Goal: Information Seeking & Learning: Learn about a topic

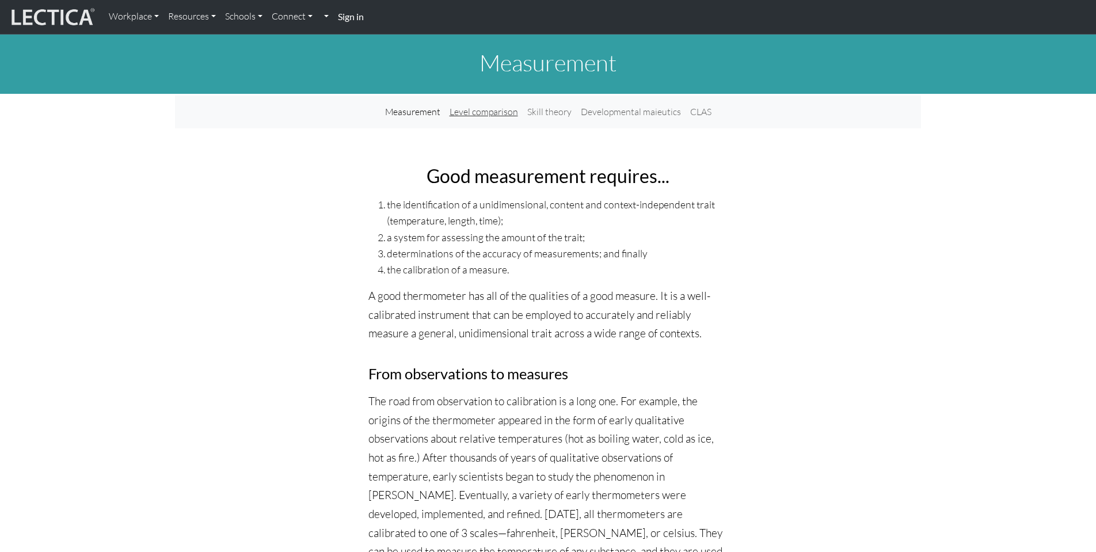
click at [509, 116] on link "Level comparison" at bounding box center [484, 112] width 78 height 24
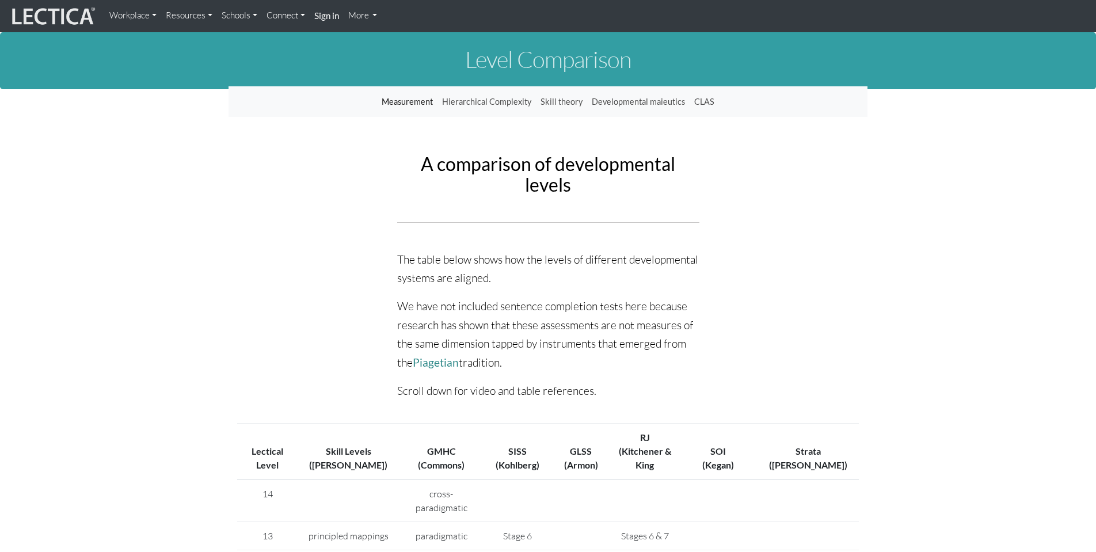
click at [410, 102] on link "Measurement" at bounding box center [407, 102] width 60 height 22
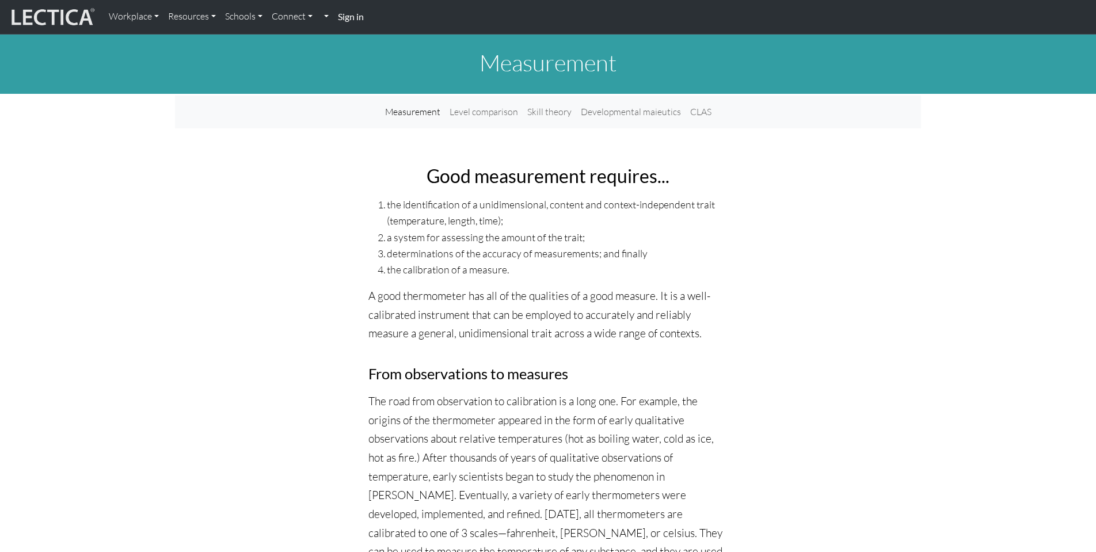
click at [62, 20] on img at bounding box center [52, 17] width 86 height 22
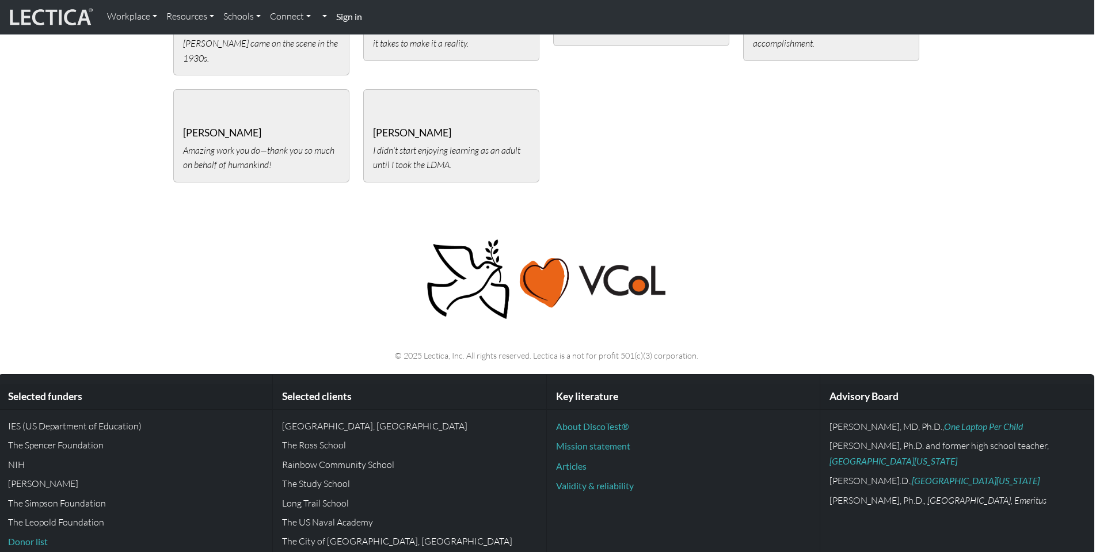
scroll to position [2444, 2]
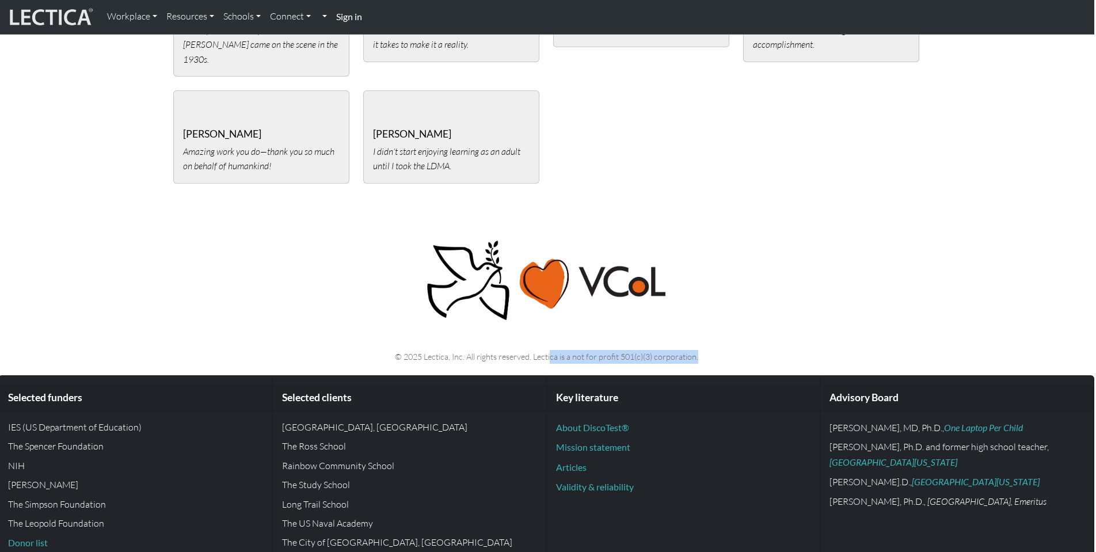
drag, startPoint x: 558, startPoint y: 327, endPoint x: 695, endPoint y: 332, distance: 137.1
click at [695, 350] on p "© 2025 Lectica, Inc. All rights reserved. Lectica is a not for profit 501(c)(3)…" at bounding box center [546, 357] width 746 height 14
click at [720, 375] on div "Key literature About DiscoTest® Mission statement Articles Validity & reliabili…" at bounding box center [684, 479] width 274 height 208
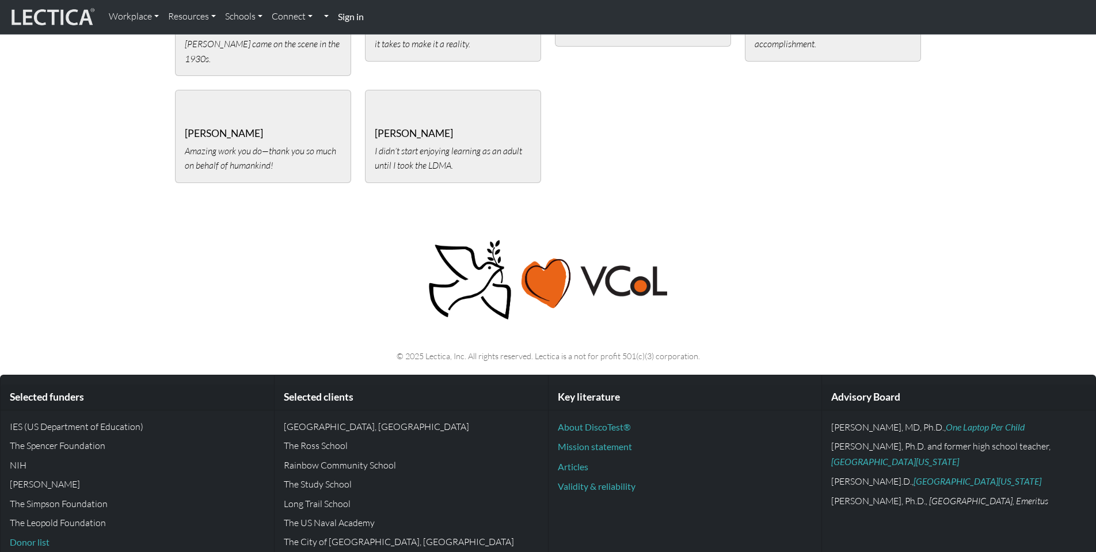
scroll to position [2444, 0]
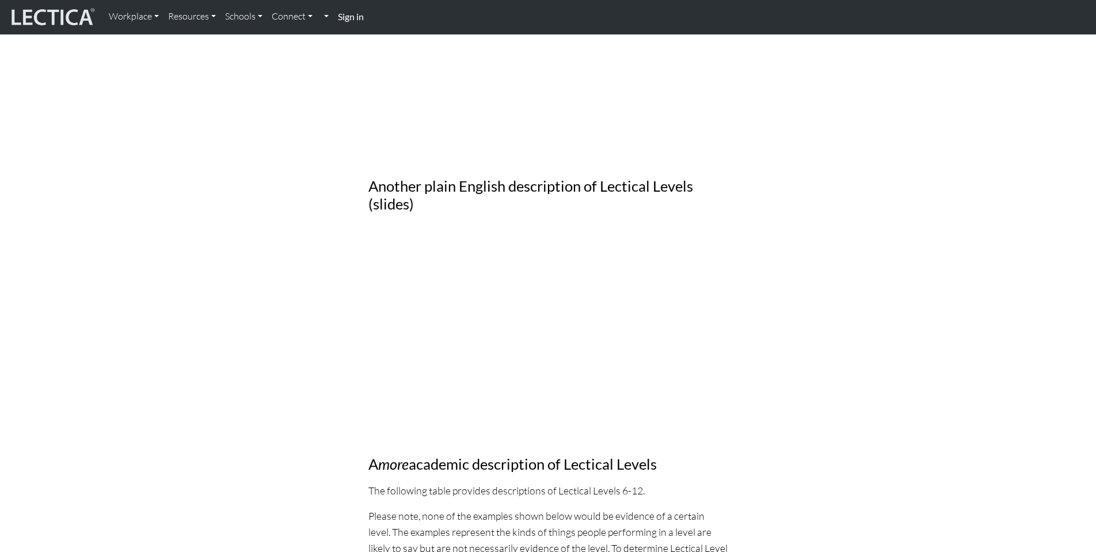
scroll to position [1176, 0]
